Goal: Task Accomplishment & Management: Manage account settings

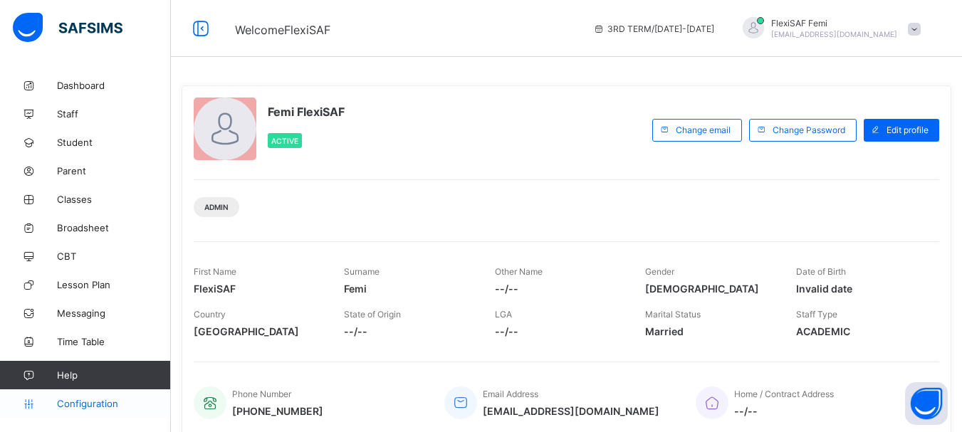
click at [75, 405] on span "Configuration" at bounding box center [113, 403] width 113 height 11
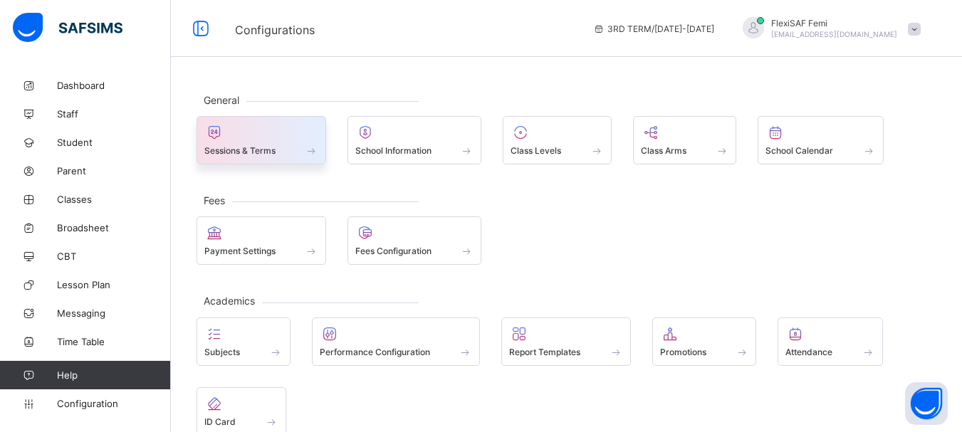
click at [244, 144] on span at bounding box center [261, 143] width 114 height 4
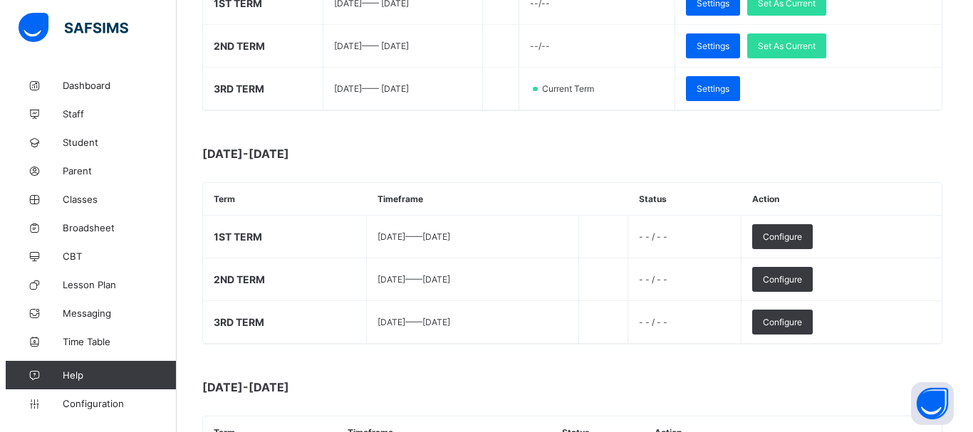
scroll to position [310, 0]
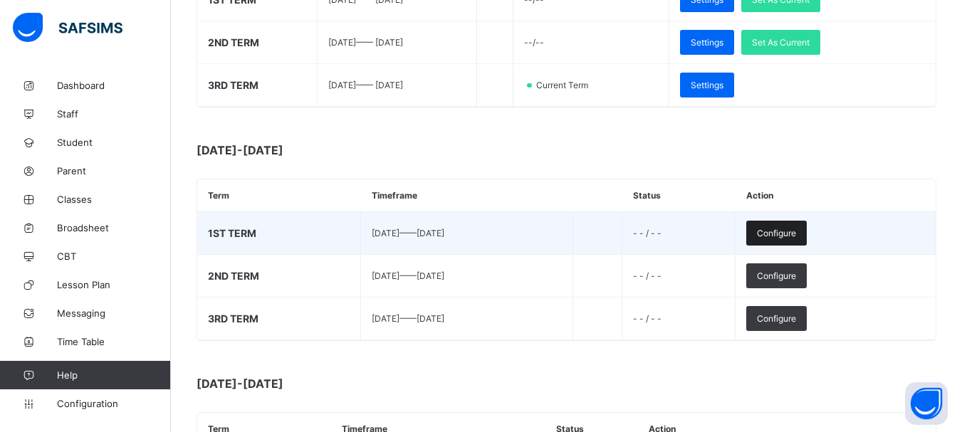
click at [796, 235] on span "Configure" at bounding box center [776, 233] width 39 height 11
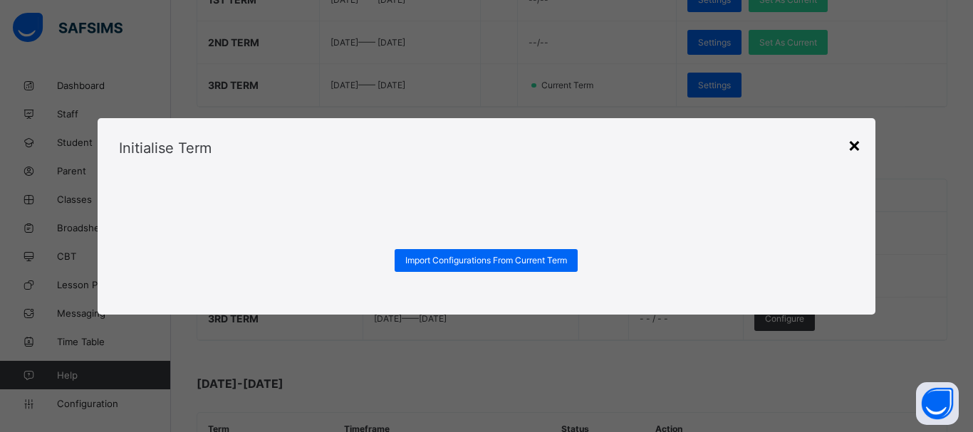
click at [853, 145] on div "×" at bounding box center [854, 144] width 14 height 24
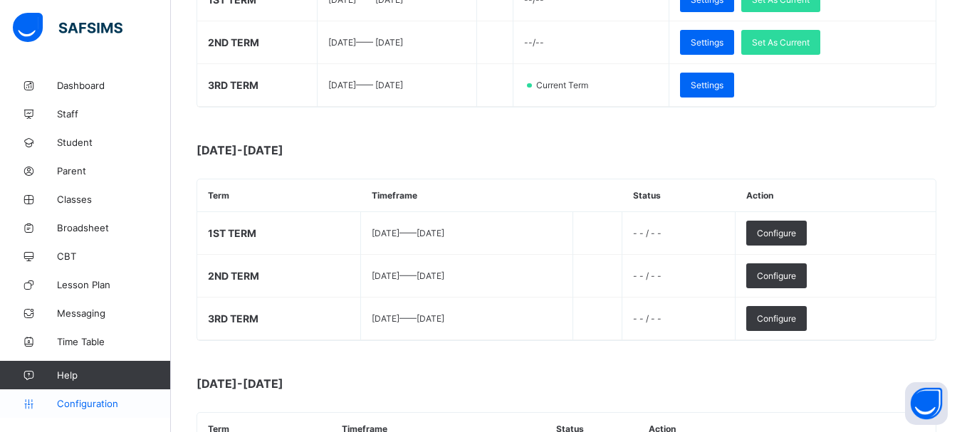
click at [92, 403] on span "Configuration" at bounding box center [113, 403] width 113 height 11
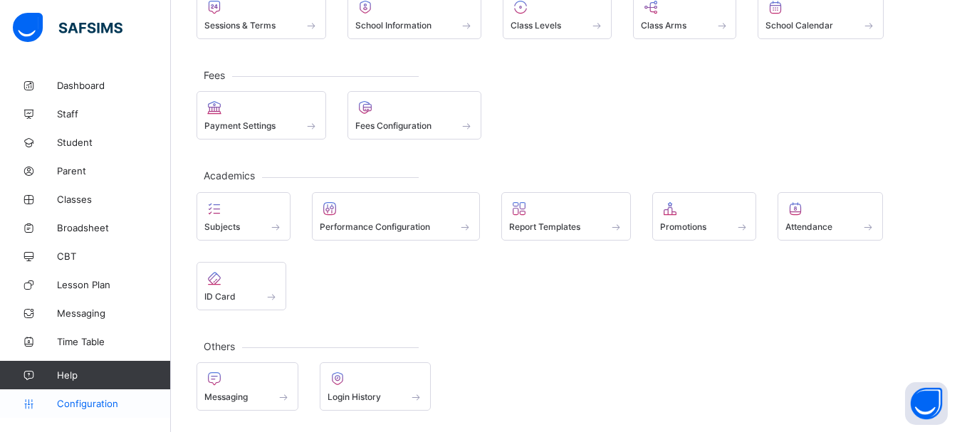
scroll to position [125, 0]
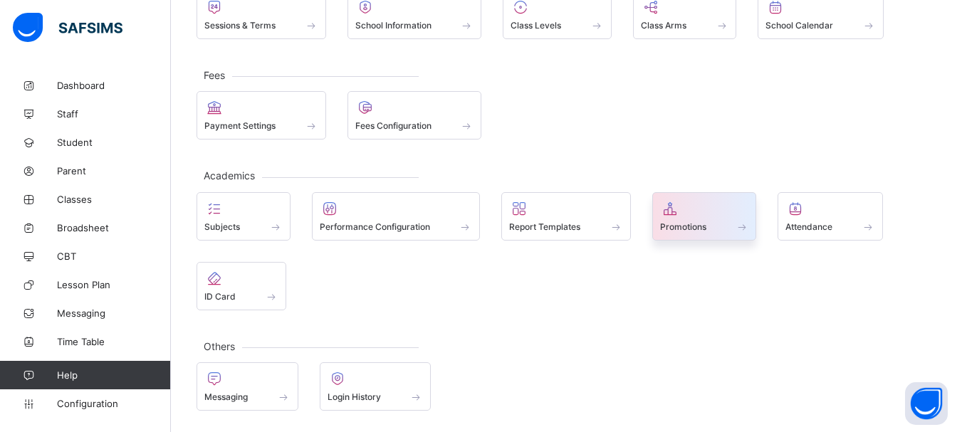
click at [684, 208] on div at bounding box center [704, 208] width 89 height 17
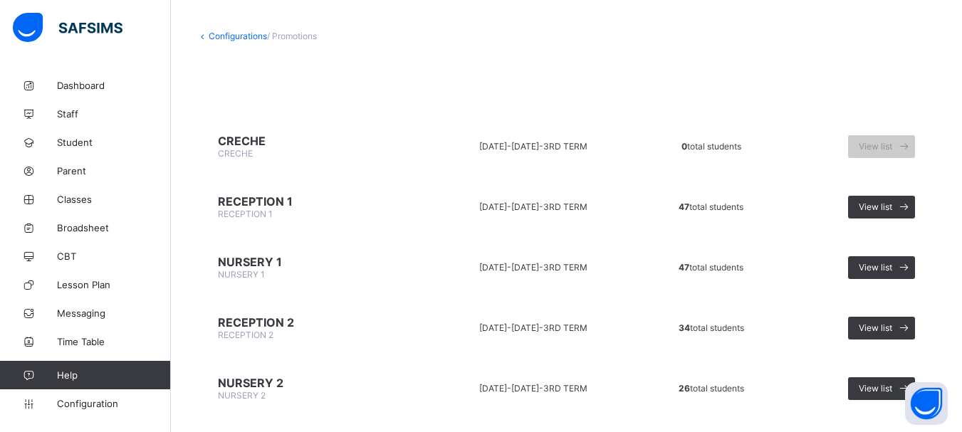
scroll to position [85, 0]
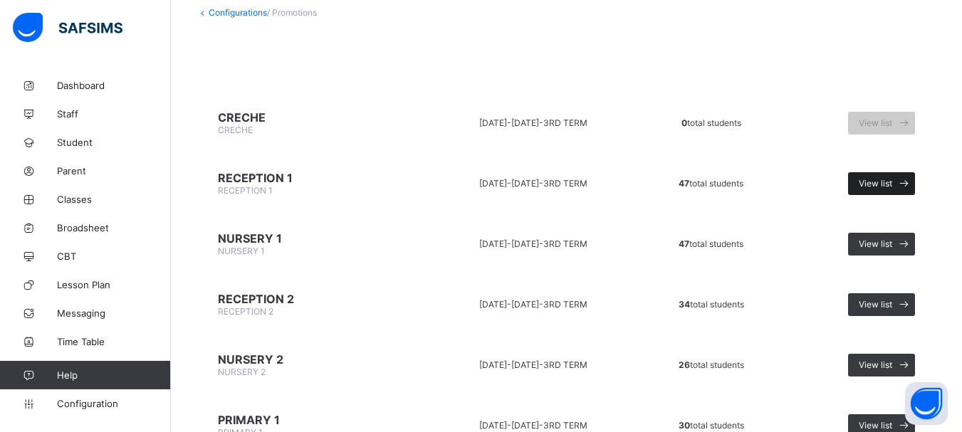
click at [892, 184] on span "View list" at bounding box center [875, 183] width 33 height 11
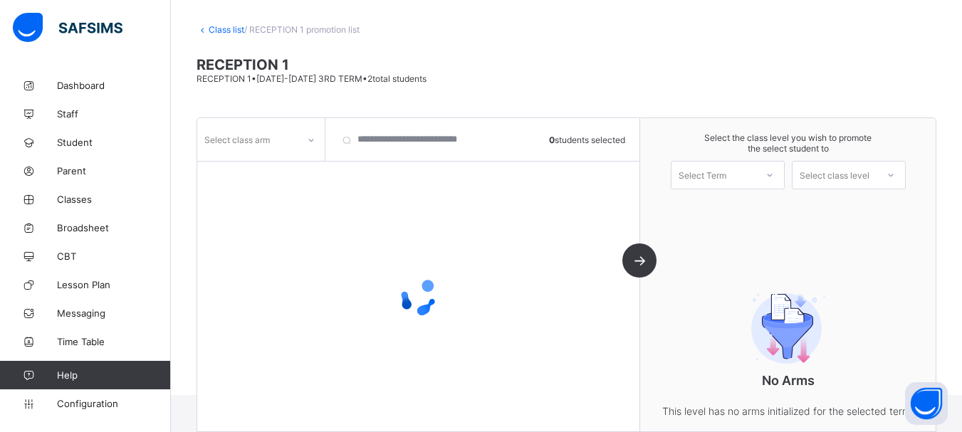
scroll to position [85, 0]
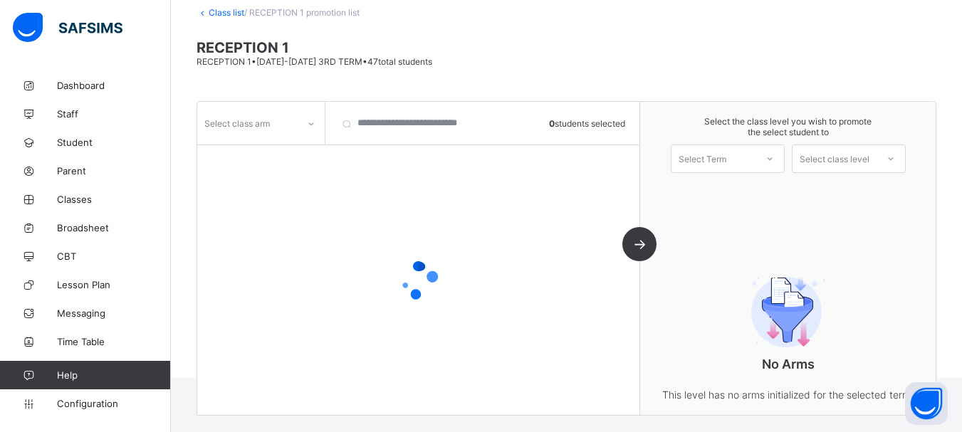
click at [311, 126] on icon at bounding box center [311, 124] width 9 height 14
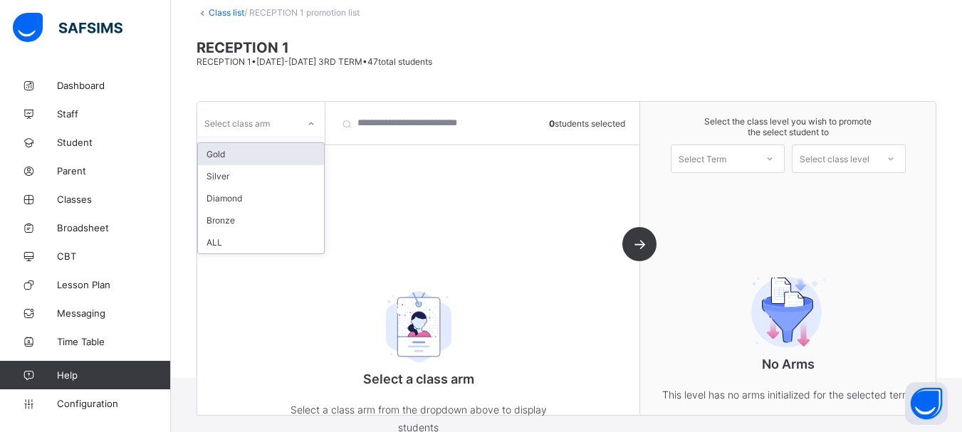
click at [216, 157] on div "Gold" at bounding box center [261, 154] width 126 height 22
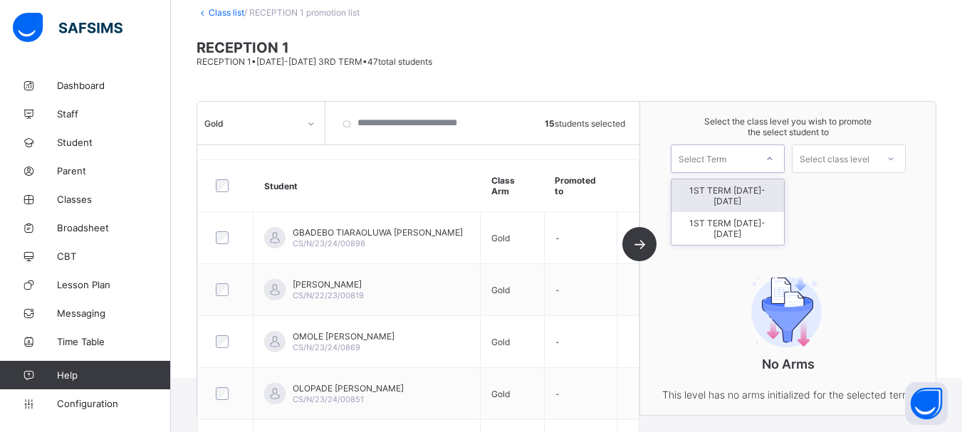
click at [774, 161] on icon at bounding box center [770, 159] width 9 height 14
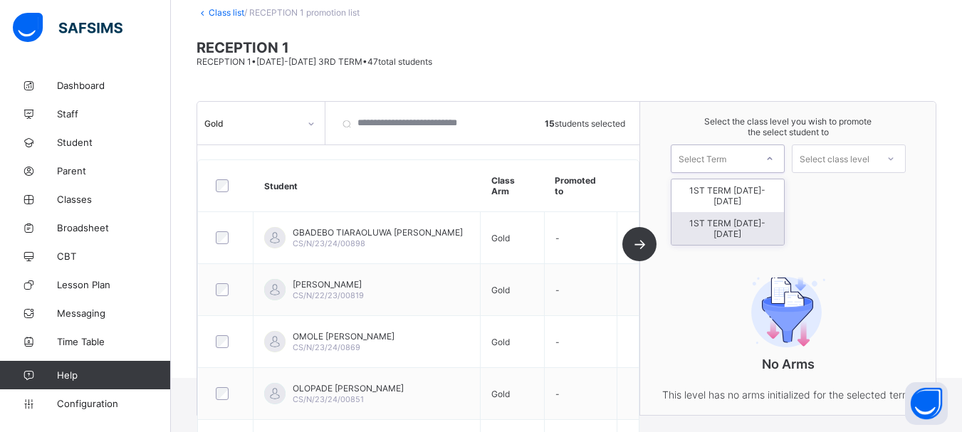
click at [726, 224] on div "1ST TERM [DATE]-[DATE]" at bounding box center [728, 228] width 113 height 33
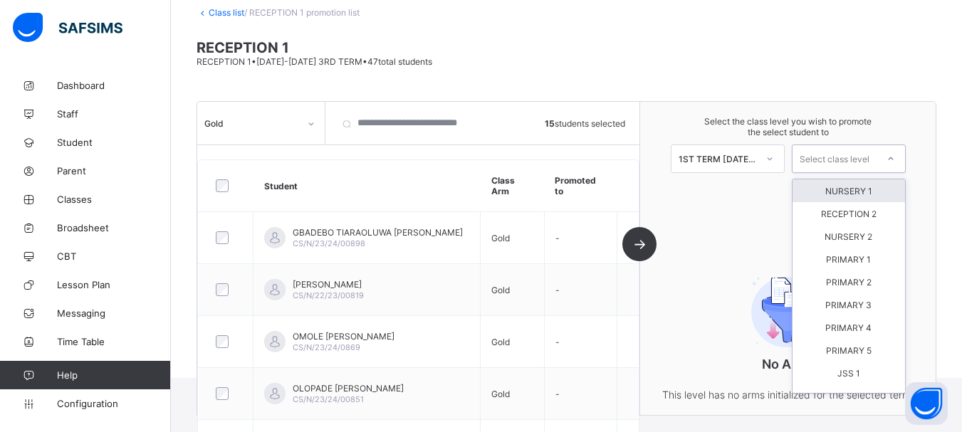
click at [892, 163] on div at bounding box center [891, 159] width 26 height 24
click at [868, 191] on div "NURSERY 1" at bounding box center [849, 190] width 113 height 23
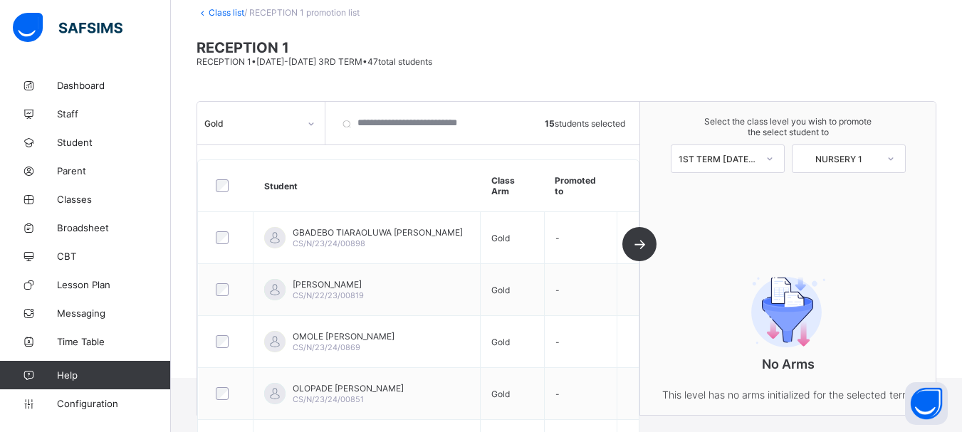
click at [229, 15] on link "Class list" at bounding box center [227, 12] width 36 height 11
